Goal: Information Seeking & Learning: Learn about a topic

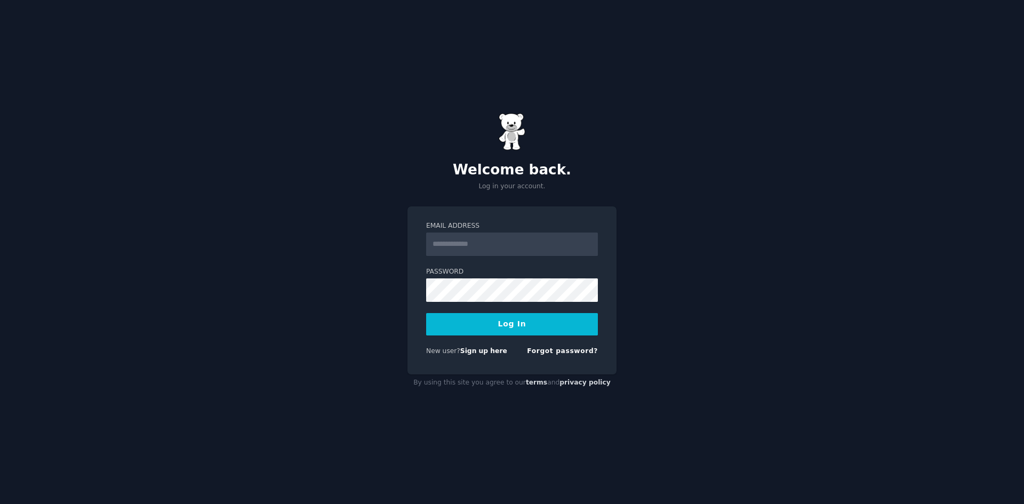
click at [481, 247] on input "Email Address" at bounding box center [512, 244] width 172 height 23
type input "**********"
click at [520, 327] on button "Log In" at bounding box center [512, 324] width 172 height 22
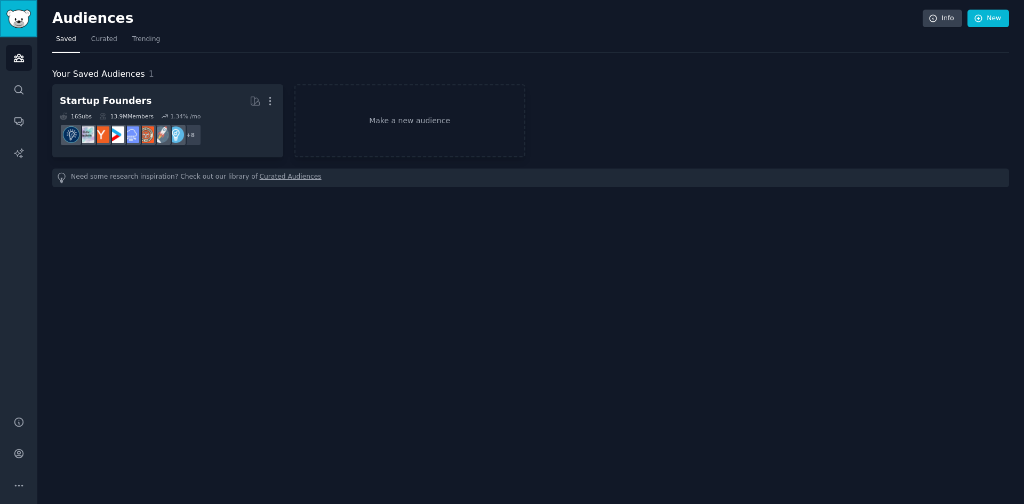
click at [22, 22] on img "Sidebar" at bounding box center [18, 19] width 25 height 19
click at [19, 22] on img "Sidebar" at bounding box center [18, 19] width 25 height 19
click at [106, 29] on div "Audiences Info New" at bounding box center [530, 21] width 957 height 22
click at [106, 39] on span "Curated" at bounding box center [104, 40] width 26 height 10
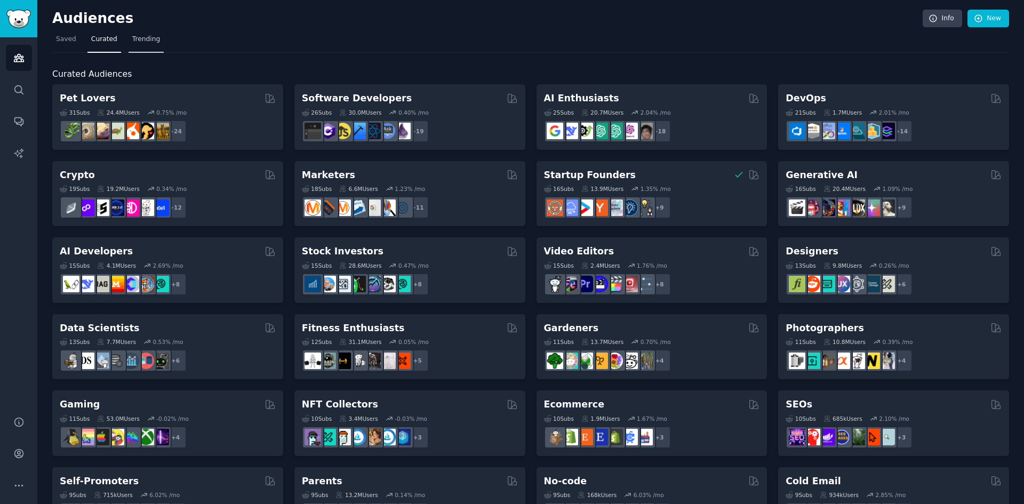
click at [137, 39] on span "Trending" at bounding box center [146, 40] width 28 height 10
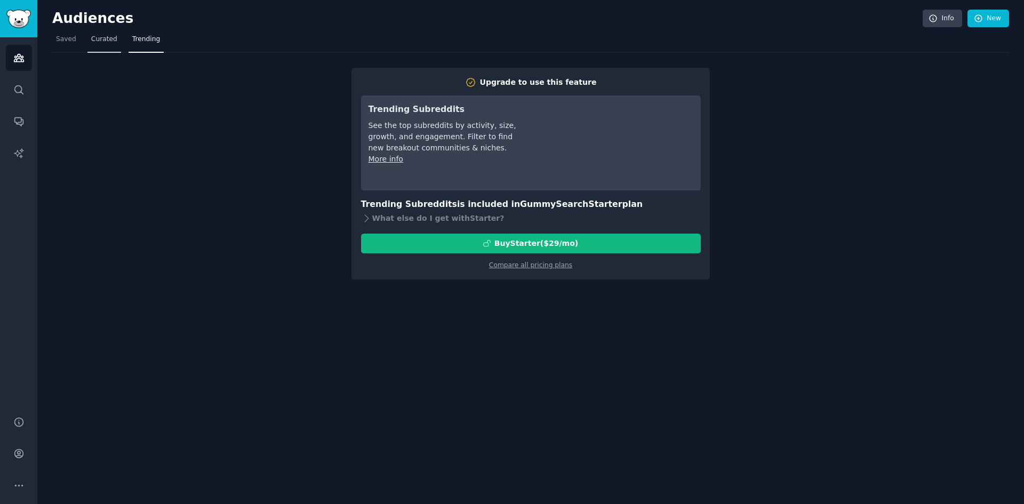
click at [106, 40] on span "Curated" at bounding box center [104, 40] width 26 height 10
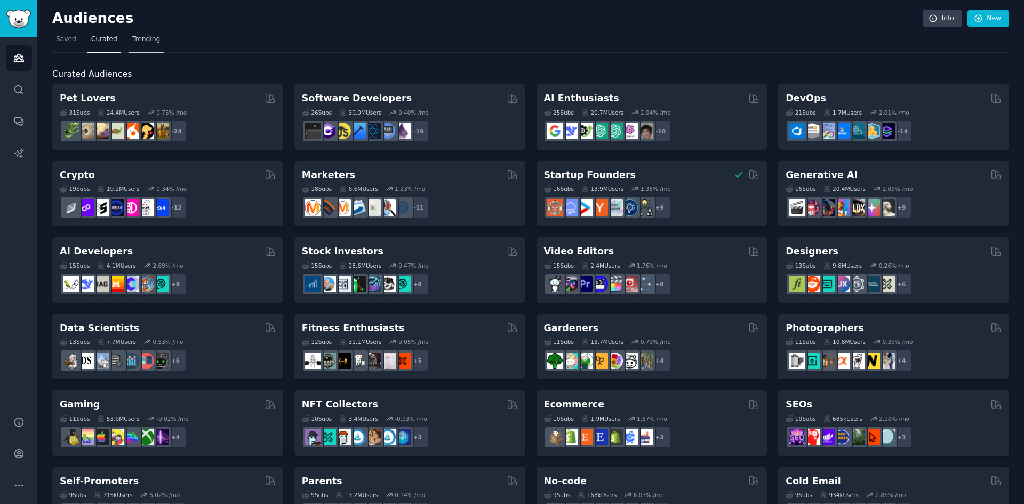
click at [132, 40] on span "Trending" at bounding box center [146, 40] width 28 height 10
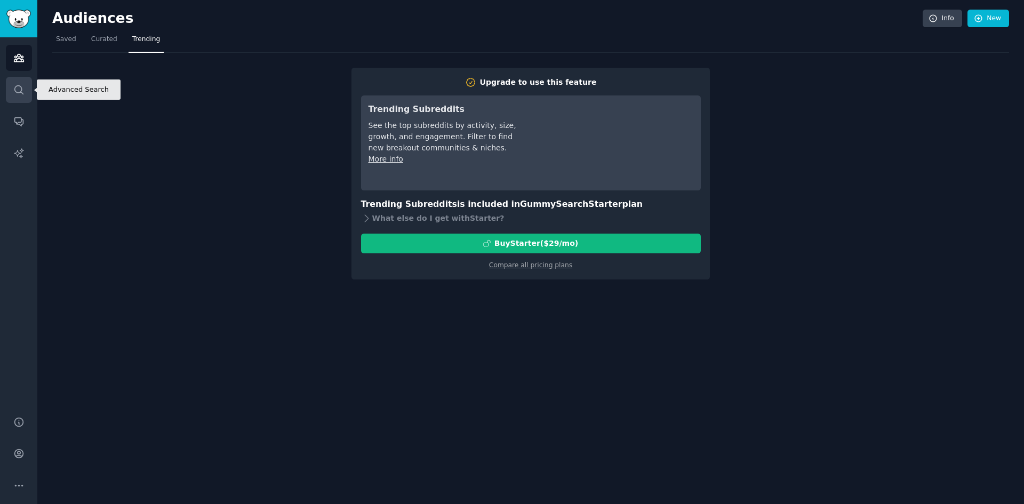
click at [26, 95] on link "Search" at bounding box center [19, 90] width 26 height 26
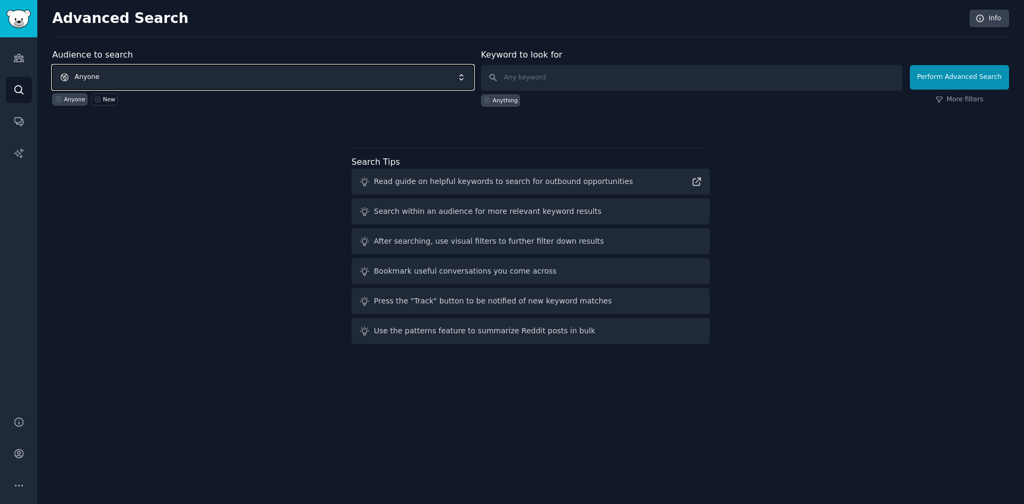
click at [104, 75] on span "Anyone" at bounding box center [263, 77] width 422 height 25
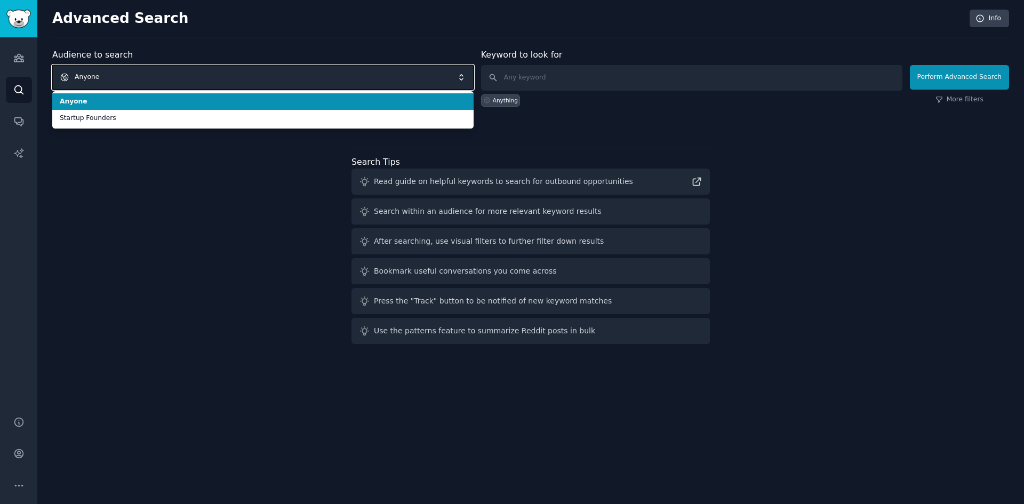
click at [104, 75] on span "Anyone" at bounding box center [263, 77] width 422 height 25
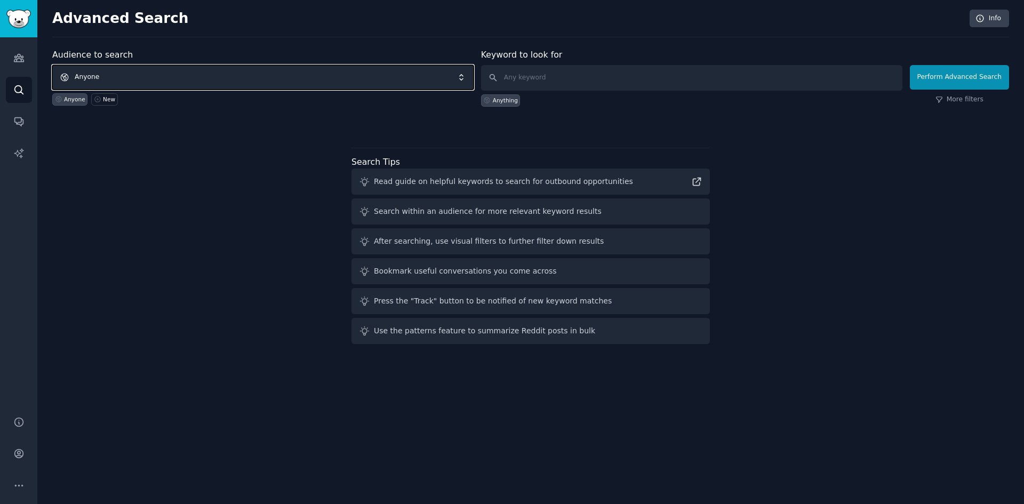
click at [104, 75] on span "Anyone" at bounding box center [263, 77] width 422 height 25
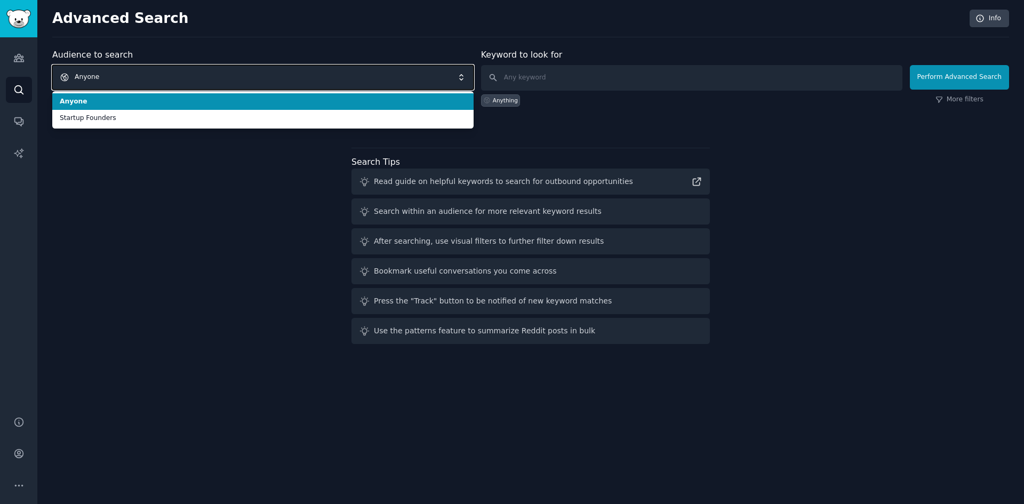
click at [104, 75] on span "Anyone" at bounding box center [263, 77] width 422 height 25
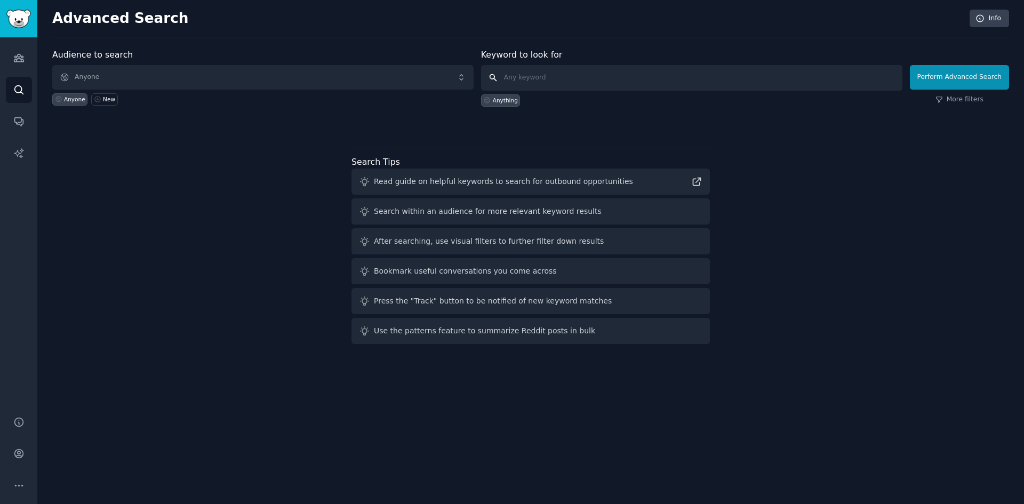
click at [670, 81] on input "text" at bounding box center [692, 78] width 422 height 26
type input "women travel safty"
click button "Perform Advanced Search" at bounding box center [959, 77] width 99 height 25
